Goal: Use online tool/utility: Utilize a website feature to perform a specific function

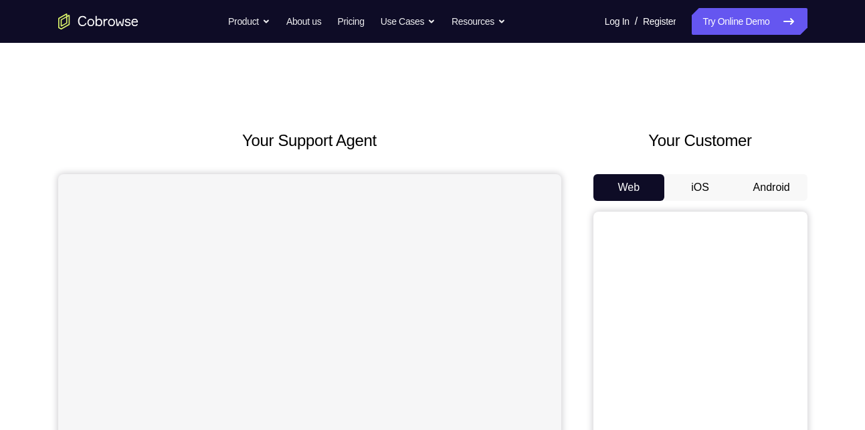
click at [771, 173] on div "Your Customer Web iOS Android" at bounding box center [701, 376] width 214 height 495
click at [768, 180] on button "Android" at bounding box center [772, 187] width 72 height 27
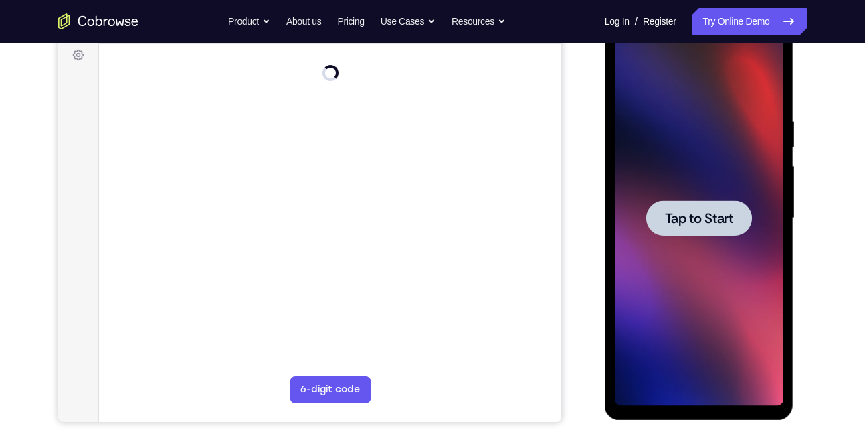
scroll to position [201, 0]
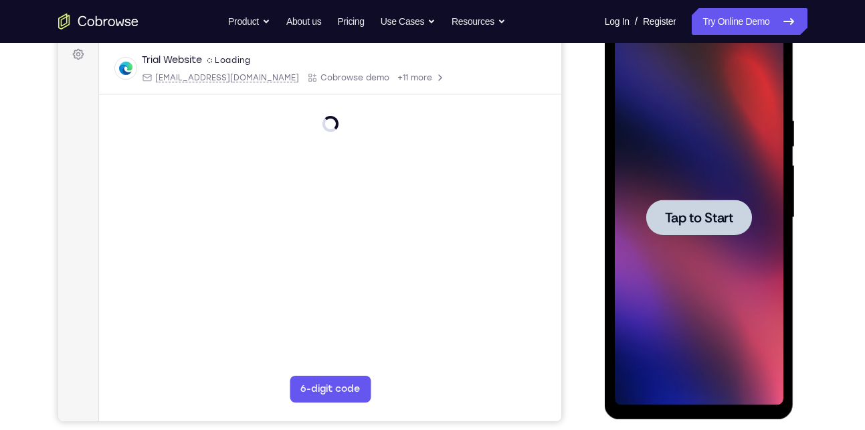
click at [706, 224] on span "Tap to Start" at bounding box center [699, 217] width 68 height 13
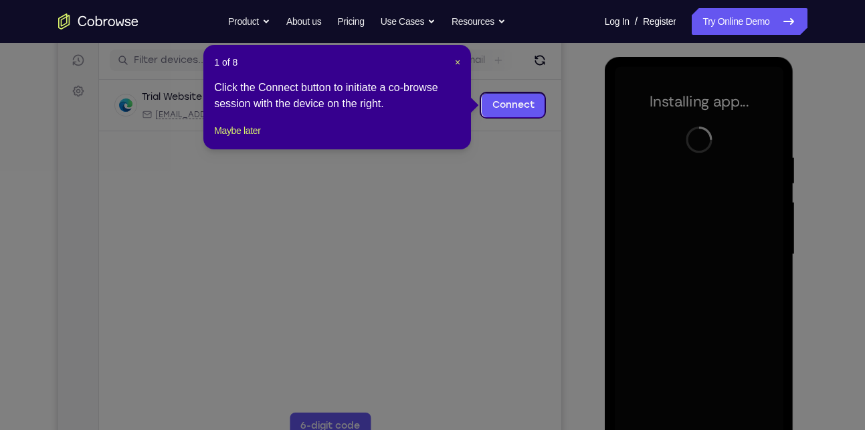
scroll to position [164, 0]
click at [458, 64] on span "×" at bounding box center [457, 63] width 5 height 11
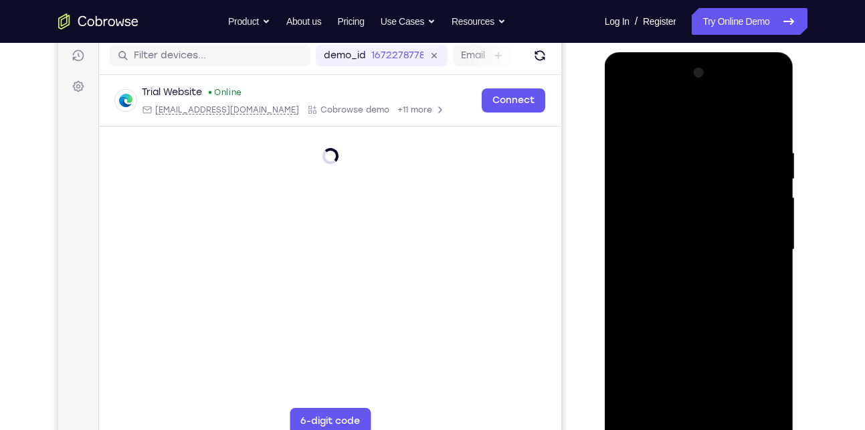
scroll to position [198, 0]
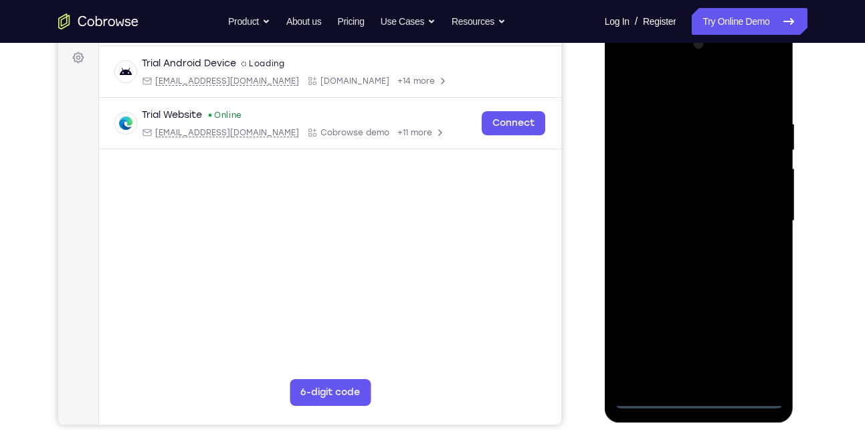
click at [697, 395] on div at bounding box center [699, 220] width 169 height 375
click at [753, 345] on div at bounding box center [699, 220] width 169 height 375
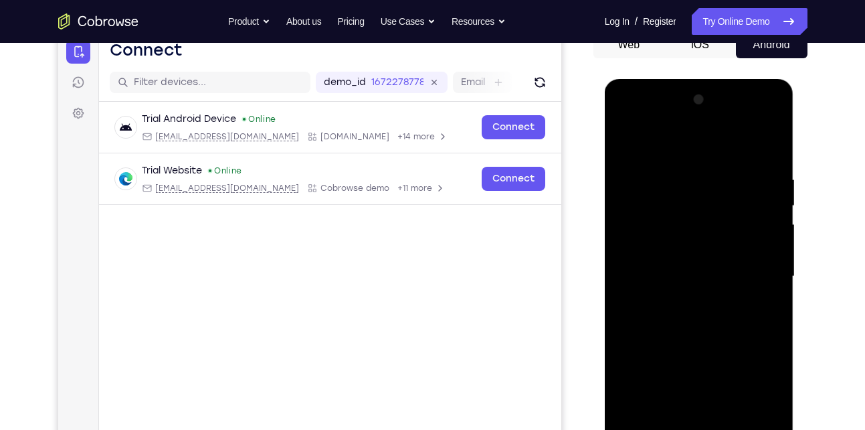
scroll to position [143, 0]
click at [726, 147] on div at bounding box center [699, 275] width 169 height 375
click at [751, 278] on div at bounding box center [699, 275] width 169 height 375
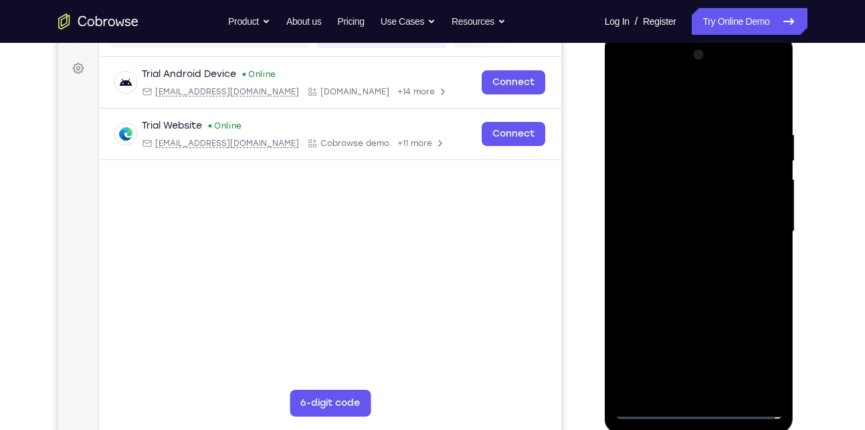
scroll to position [189, 0]
click at [685, 249] on div at bounding box center [699, 230] width 169 height 375
click at [689, 212] on div at bounding box center [699, 230] width 169 height 375
click at [691, 203] on div at bounding box center [699, 230] width 169 height 375
click at [702, 179] on div at bounding box center [699, 230] width 169 height 375
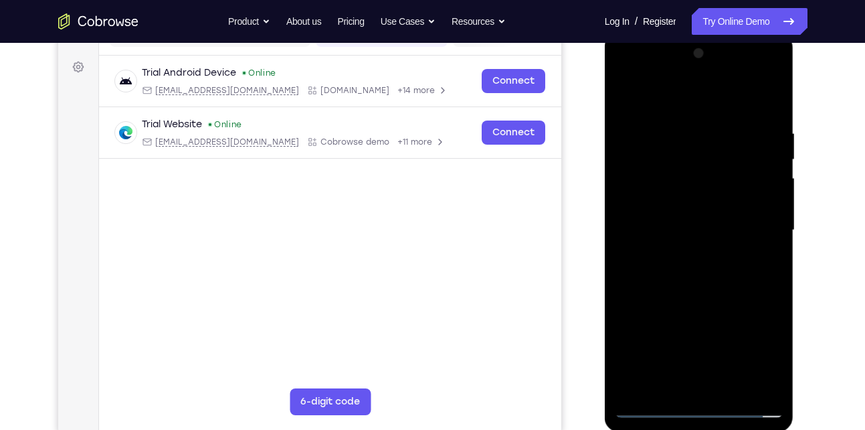
click at [689, 226] on div at bounding box center [699, 230] width 169 height 375
click at [697, 272] on div at bounding box center [699, 230] width 169 height 375
click at [699, 262] on div at bounding box center [699, 230] width 169 height 375
drag, startPoint x: 691, startPoint y: 103, endPoint x: 689, endPoint y: 79, distance: 24.2
click at [689, 79] on div at bounding box center [699, 230] width 169 height 375
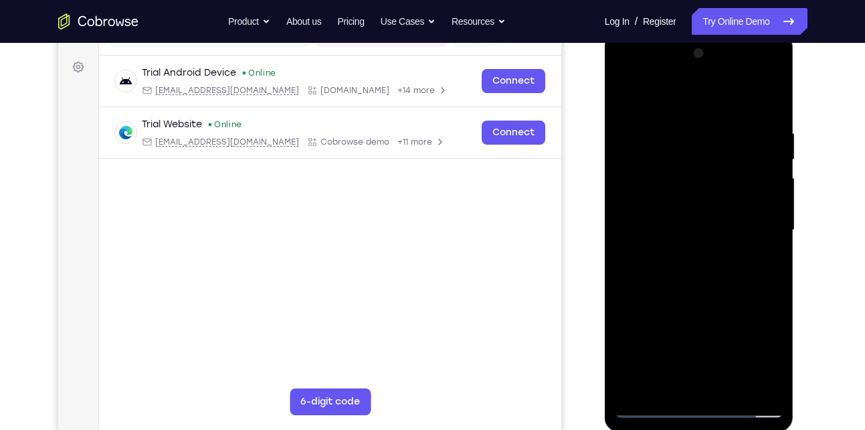
click at [698, 285] on div at bounding box center [699, 230] width 169 height 375
click at [662, 389] on div at bounding box center [699, 230] width 169 height 375
click at [724, 94] on div at bounding box center [699, 230] width 169 height 375
click at [679, 140] on div at bounding box center [699, 230] width 169 height 375
click at [759, 245] on div at bounding box center [699, 230] width 169 height 375
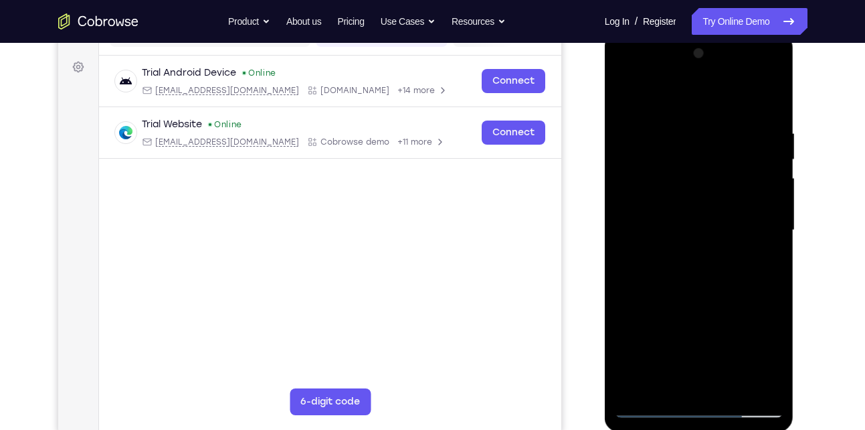
click at [699, 207] on div at bounding box center [699, 230] width 169 height 375
click at [719, 138] on div at bounding box center [699, 230] width 169 height 375
click at [626, 94] on div at bounding box center [699, 230] width 169 height 375
click at [711, 93] on div at bounding box center [699, 230] width 169 height 375
click at [671, 226] on div at bounding box center [699, 230] width 169 height 375
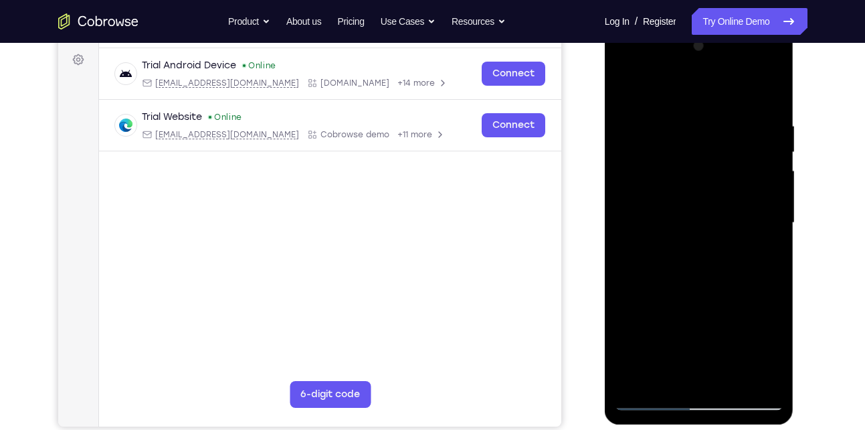
scroll to position [195, 0]
click at [653, 398] on div at bounding box center [699, 223] width 169 height 375
click at [649, 395] on div at bounding box center [699, 223] width 169 height 375
click at [655, 400] on div at bounding box center [699, 223] width 169 height 375
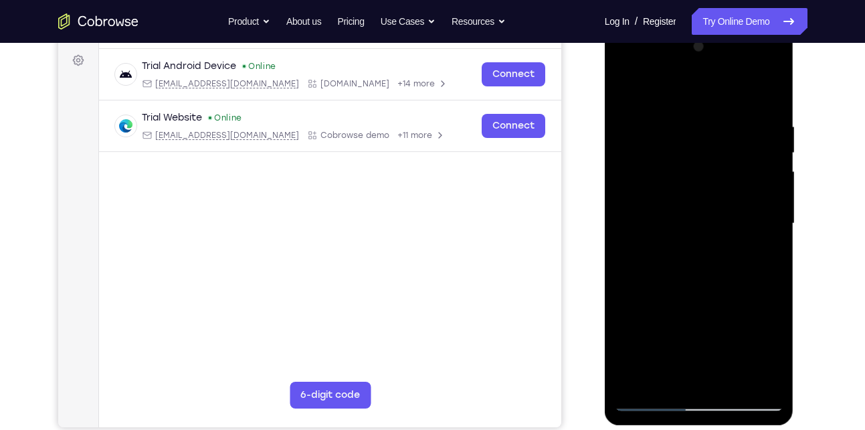
click at [734, 374] on div at bounding box center [699, 223] width 169 height 375
click at [736, 377] on div at bounding box center [699, 223] width 169 height 375
click at [730, 380] on div at bounding box center [699, 223] width 169 height 375
click at [698, 286] on div at bounding box center [699, 223] width 169 height 375
click at [719, 244] on div at bounding box center [699, 223] width 169 height 375
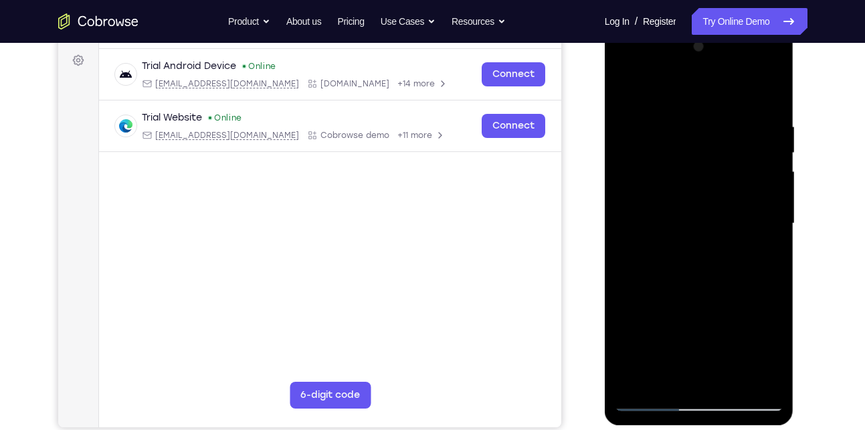
click at [710, 184] on div at bounding box center [699, 223] width 169 height 375
click at [680, 366] on div at bounding box center [699, 223] width 169 height 375
click at [677, 371] on div at bounding box center [699, 223] width 169 height 375
click at [677, 304] on div at bounding box center [699, 223] width 169 height 375
click at [718, 345] on div at bounding box center [699, 223] width 169 height 375
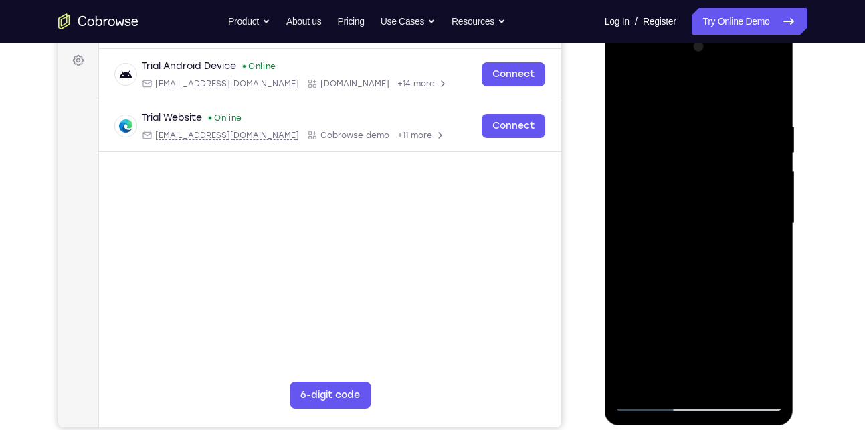
click at [730, 345] on div at bounding box center [699, 223] width 169 height 375
click at [630, 326] on div at bounding box center [699, 223] width 169 height 375
click at [689, 367] on div at bounding box center [699, 223] width 169 height 375
click at [752, 351] on div at bounding box center [699, 223] width 169 height 375
click at [656, 302] on div at bounding box center [699, 223] width 169 height 375
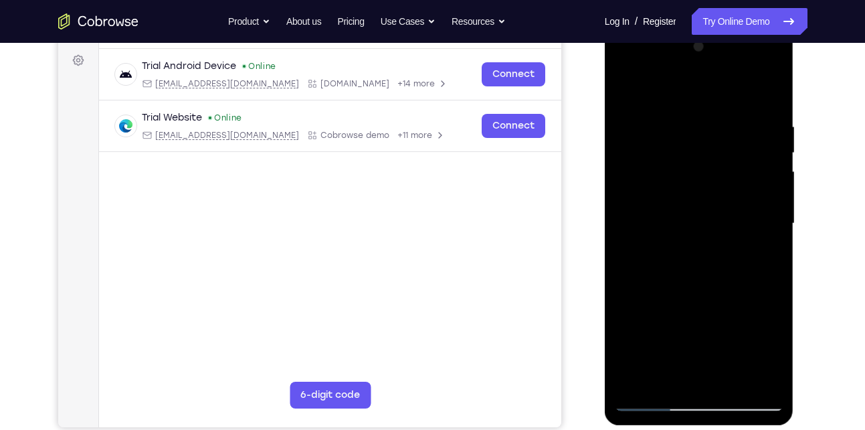
click at [631, 324] on div at bounding box center [699, 223] width 169 height 375
click at [743, 330] on div at bounding box center [699, 223] width 169 height 375
click at [720, 363] on div at bounding box center [699, 223] width 169 height 375
click at [705, 305] on div at bounding box center [699, 223] width 169 height 375
click at [634, 323] on div at bounding box center [699, 223] width 169 height 375
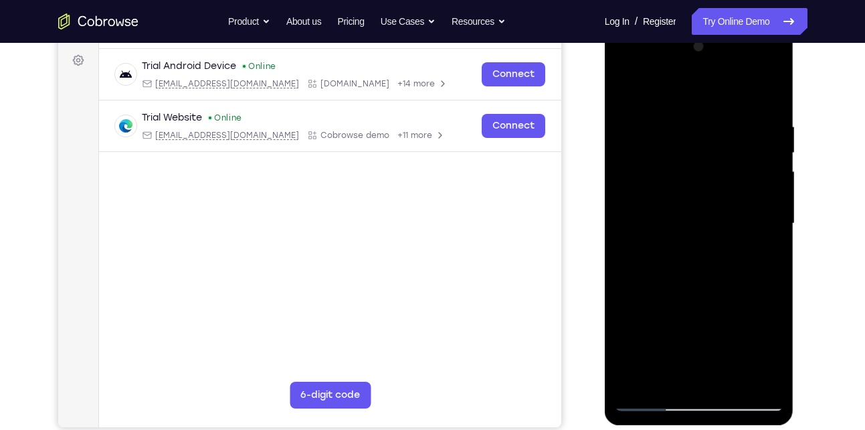
click at [693, 369] on div at bounding box center [699, 223] width 169 height 375
click at [714, 328] on div at bounding box center [699, 223] width 169 height 375
click at [715, 347] on div at bounding box center [699, 223] width 169 height 375
click at [653, 299] on div at bounding box center [699, 223] width 169 height 375
click at [715, 349] on div at bounding box center [699, 223] width 169 height 375
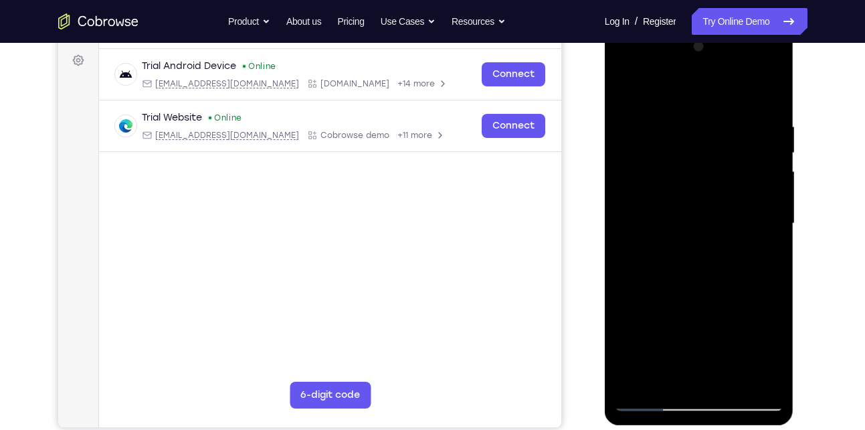
click at [657, 301] on div at bounding box center [699, 223] width 169 height 375
click at [764, 254] on div at bounding box center [699, 223] width 169 height 375
click at [633, 90] on div at bounding box center [699, 223] width 169 height 375
click at [630, 84] on div at bounding box center [699, 223] width 169 height 375
click at [774, 87] on div at bounding box center [699, 223] width 169 height 375
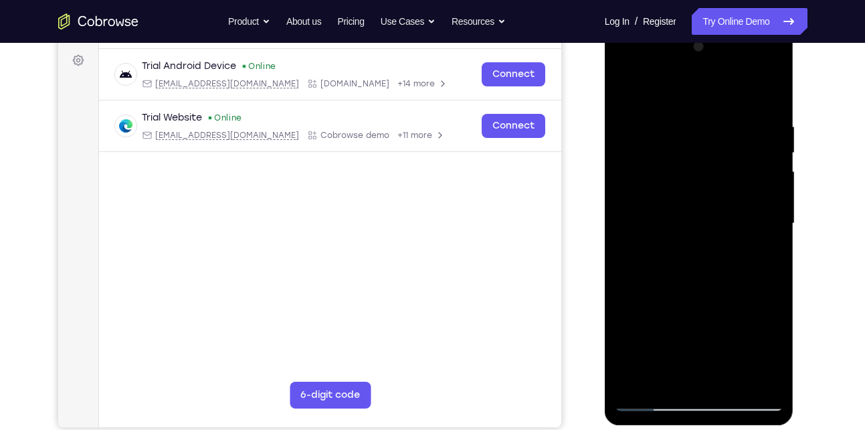
click at [629, 85] on div at bounding box center [699, 223] width 169 height 375
click at [671, 377] on div at bounding box center [699, 223] width 169 height 375
click at [727, 377] on div at bounding box center [699, 223] width 169 height 375
click at [689, 186] on div at bounding box center [699, 223] width 169 height 375
click at [689, 369] on div at bounding box center [699, 223] width 169 height 375
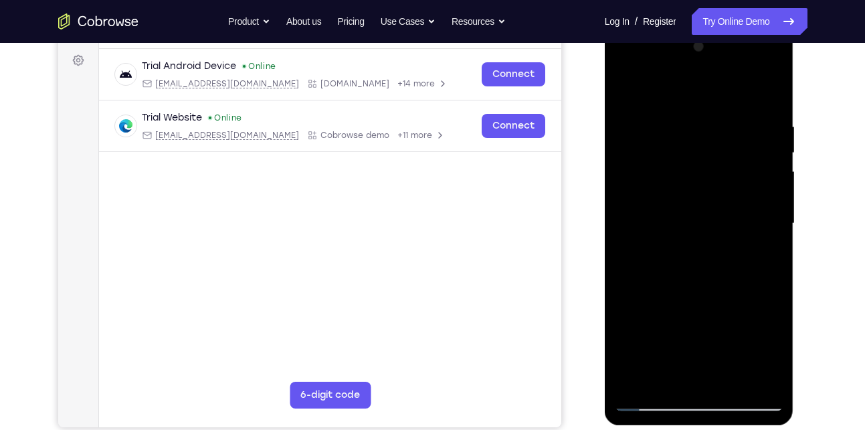
drag, startPoint x: 671, startPoint y: 257, endPoint x: 639, endPoint y: 250, distance: 33.6
click at [639, 250] on div at bounding box center [699, 223] width 169 height 375
drag, startPoint x: 639, startPoint y: 250, endPoint x: 635, endPoint y: 256, distance: 7.2
click at [635, 256] on div at bounding box center [699, 223] width 169 height 375
click at [646, 254] on div at bounding box center [699, 223] width 169 height 375
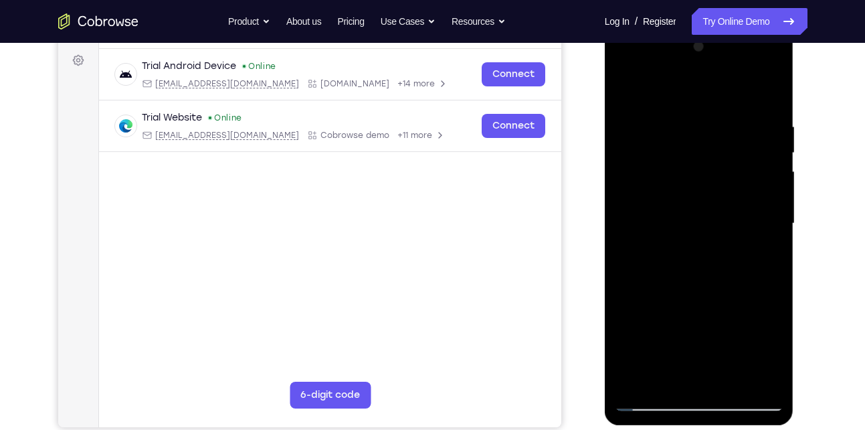
click at [645, 237] on div at bounding box center [699, 223] width 169 height 375
click at [695, 258] on div at bounding box center [699, 223] width 169 height 375
click at [694, 324] on div at bounding box center [699, 223] width 169 height 375
click at [767, 346] on div at bounding box center [699, 223] width 169 height 375
drag, startPoint x: 656, startPoint y: 254, endPoint x: 636, endPoint y: 236, distance: 26.6
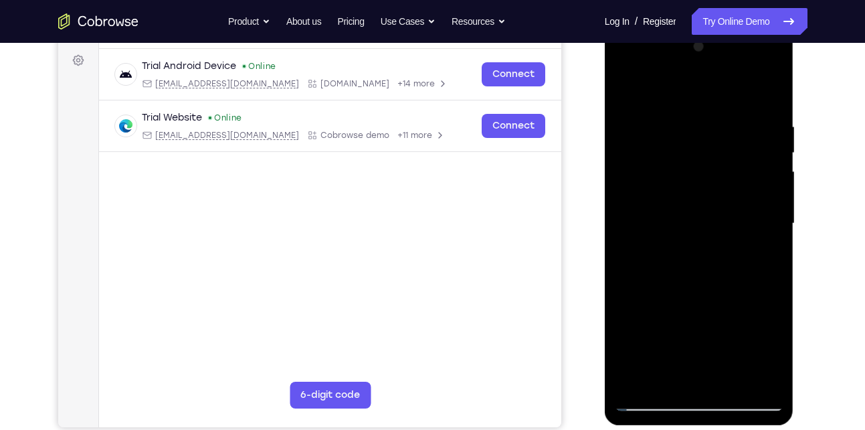
click at [636, 236] on div at bounding box center [699, 223] width 169 height 375
click at [665, 373] on div at bounding box center [699, 223] width 169 height 375
click at [668, 331] on div at bounding box center [699, 223] width 169 height 375
click at [729, 339] on div at bounding box center [699, 223] width 169 height 375
click at [772, 351] on div at bounding box center [699, 223] width 169 height 375
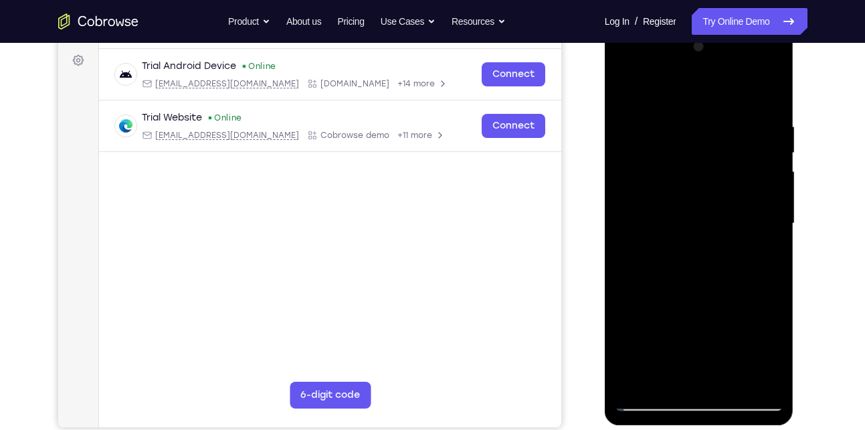
click at [772, 351] on div at bounding box center [699, 223] width 169 height 375
click at [683, 251] on div at bounding box center [699, 223] width 169 height 375
drag, startPoint x: 78, startPoint y: 225, endPoint x: 571, endPoint y: 240, distance: 492.9
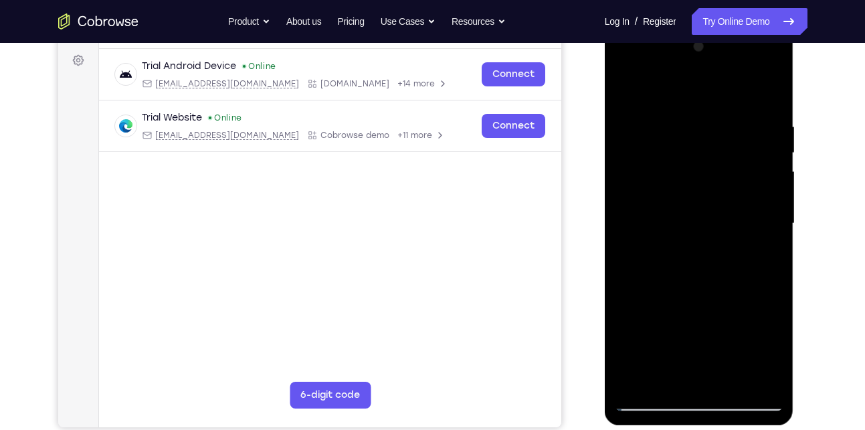
click at [571, 240] on div "Your Support Agent Your Customer Web iOS Android" at bounding box center [433, 180] width 750 height 495
drag, startPoint x: 107, startPoint y: 205, endPoint x: 554, endPoint y: 337, distance: 466.3
click at [554, 337] on main "demo_id 1672278778 1672278778 Email User ID Device ID Device name 6-digit code …" at bounding box center [329, 235] width 463 height 448
click at [854, 120] on div "Your Support Agent Your Customer Web iOS Android Next Steps We’d be happy to gi…" at bounding box center [433, 288] width 857 height 883
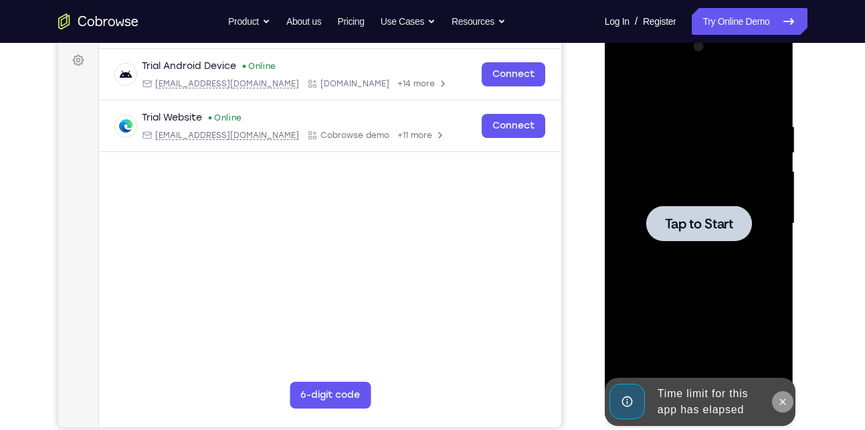
click at [778, 399] on icon at bounding box center [783, 401] width 11 height 11
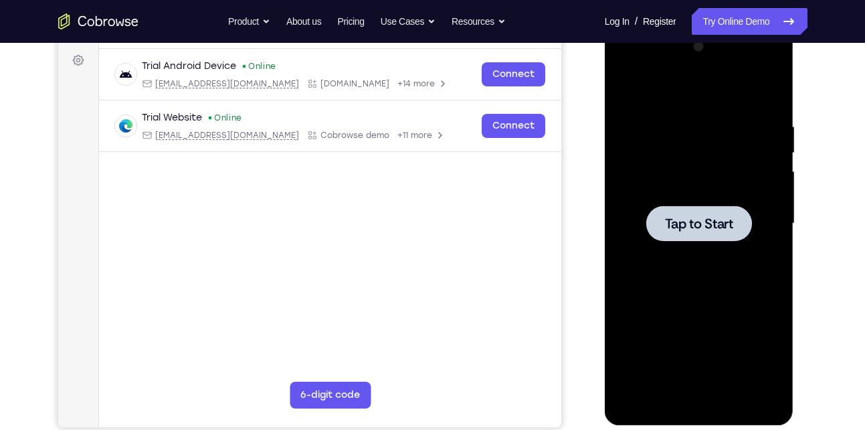
click at [815, 343] on div "Your Support Agent Your Customer Web iOS Android Next Steps We’d be happy to gi…" at bounding box center [433, 288] width 857 height 883
